Goal: Transaction & Acquisition: Purchase product/service

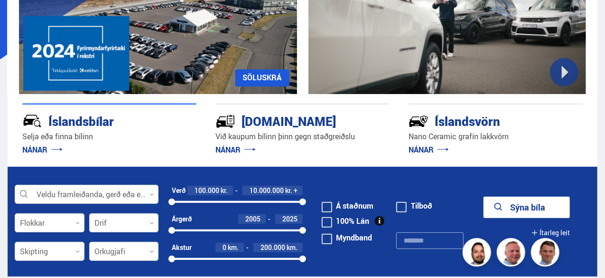
scroll to position [172, 0]
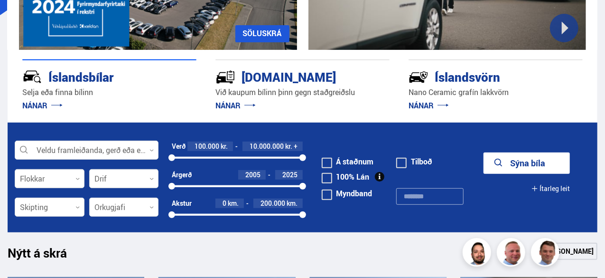
drag, startPoint x: 0, startPoint y: 0, endPoint x: 607, endPoint y: 75, distance: 611.7
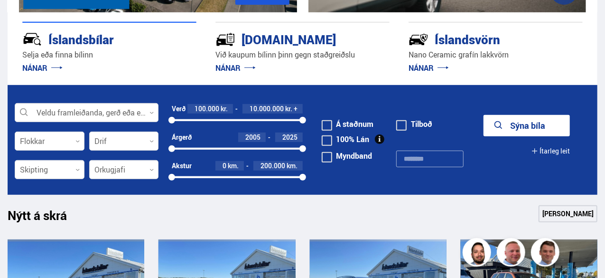
scroll to position [215, 0]
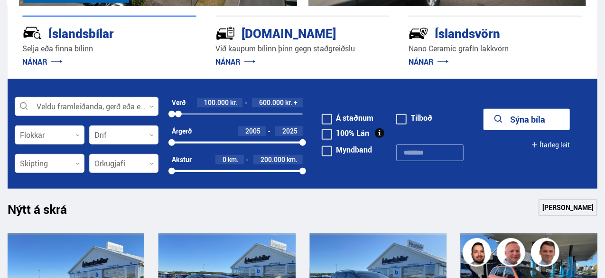
drag, startPoint x: 305, startPoint y: 110, endPoint x: 179, endPoint y: 118, distance: 126.0
click at [179, 118] on div "Verð 100.000 kr. 600.000 kr. + 100000 595000" at bounding box center [237, 112] width 131 height 28
click at [518, 116] on button "Sýna 1 bíla" at bounding box center [527, 119] width 86 height 21
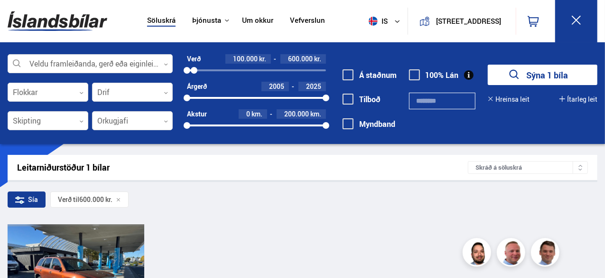
drag, startPoint x: 604, startPoint y: 44, endPoint x: 604, endPoint y: 56, distance: 12.8
click at [604, 56] on div "Veldu framleiðanda, gerð eða eiginleika 0 Flokkar 0 Drif 0 Skipting 0 Orkugjafi…" at bounding box center [302, 93] width 605 height 102
drag, startPoint x: 603, startPoint y: 32, endPoint x: 603, endPoint y: 58, distance: 26.1
click at [603, 58] on div "Söluskrá Þjónusta Íslandsbílar [DOMAIN_NAME] Íslandsvörn Leiðbeiningar Um okkur…" at bounding box center [302, 72] width 605 height 144
click at [32, 262] on div at bounding box center [21, 277] width 28 height 107
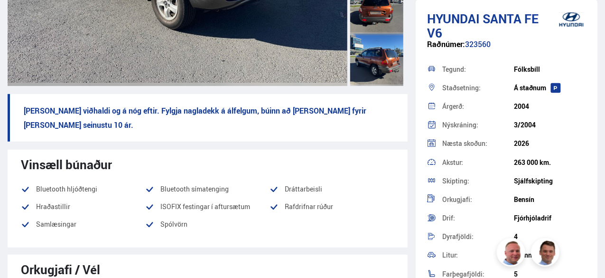
scroll to position [486, 0]
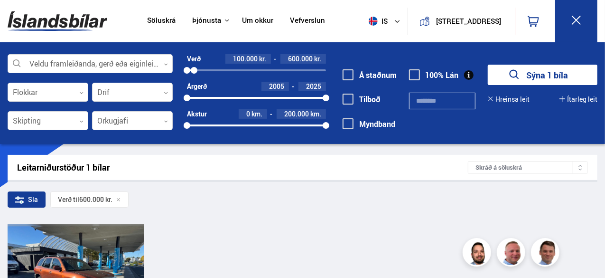
scroll to position [114, 0]
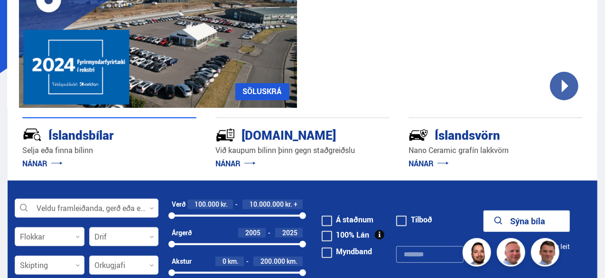
drag, startPoint x: 604, startPoint y: 48, endPoint x: 604, endPoint y: 27, distance: 20.9
click at [604, 27] on section "Nano Ceramic vörn NÁNAR UM ÍSLANDSVÖRN Skráðu bílinn hjá okkur! SÖLUSKRÁ Við ka…" at bounding box center [302, 59] width 605 height 241
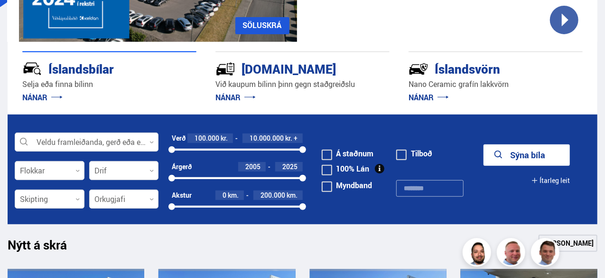
scroll to position [184, 0]
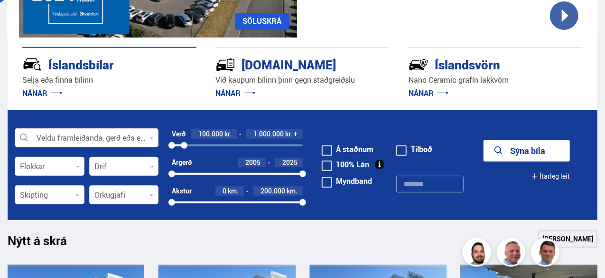
drag, startPoint x: 299, startPoint y: 142, endPoint x: 184, endPoint y: 150, distance: 115.1
click at [184, 150] on div "Verð 100.000 kr. 1.000.000 kr. + 100000 1027000" at bounding box center [237, 143] width 131 height 28
click at [531, 143] on button "Sýna 19 bíla" at bounding box center [527, 150] width 86 height 21
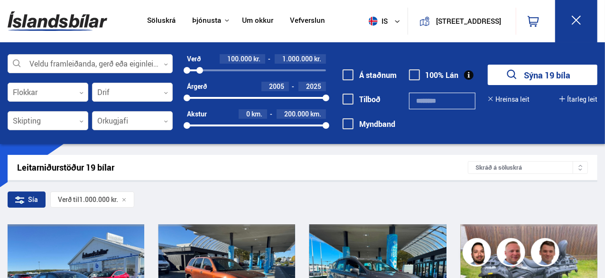
scroll to position [83, 0]
